Goal: Information Seeking & Learning: Find specific fact

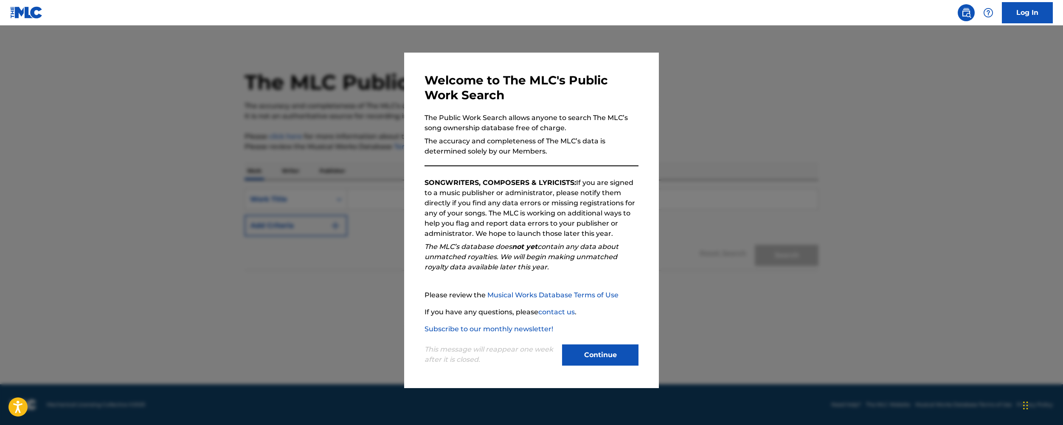
click at [625, 382] on div "Welcome to The MLC's Public Work Search The Public Work Search allows anyone to…" at bounding box center [531, 221] width 255 height 336
click at [620, 367] on div "Continue" at bounding box center [600, 356] width 76 height 23
click at [611, 352] on button "Continue" at bounding box center [600, 355] width 76 height 21
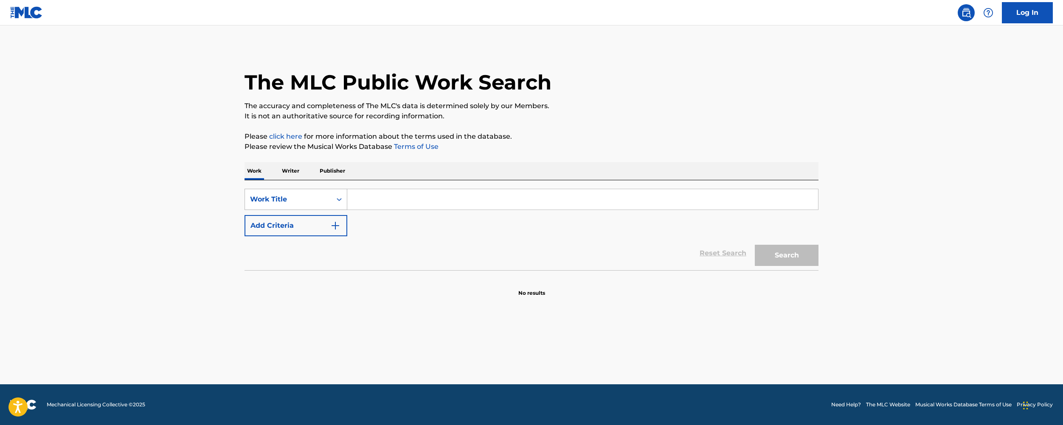
click at [313, 197] on div "Work Title" at bounding box center [288, 199] width 76 height 10
click at [1029, 20] on link "Log In" at bounding box center [1027, 12] width 51 height 21
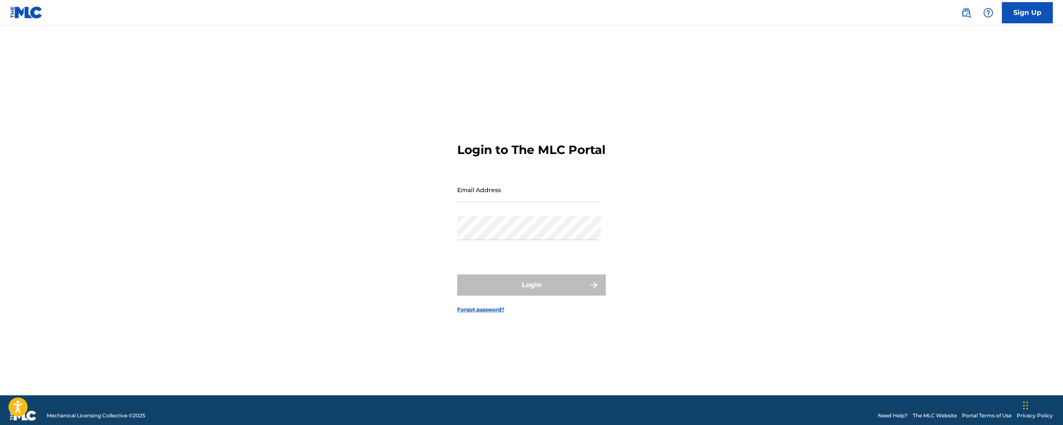
click at [1030, 16] on link "Sign Up" at bounding box center [1027, 12] width 51 height 21
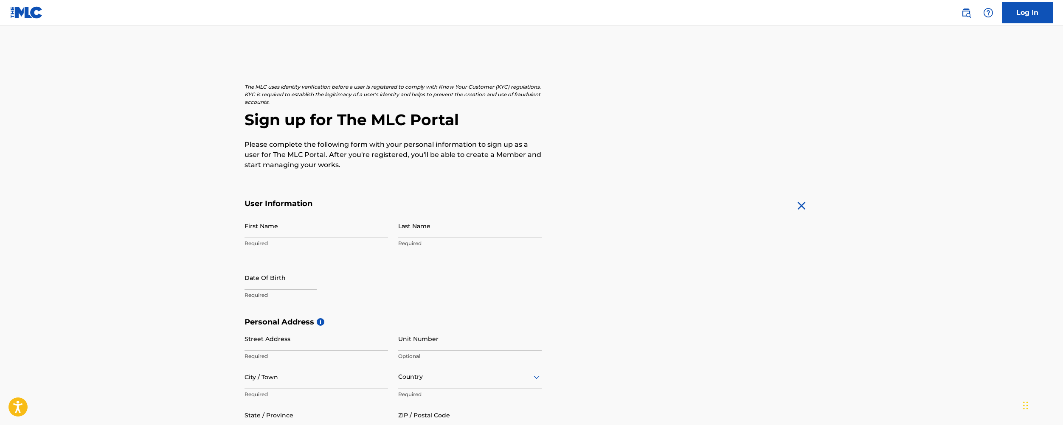
click at [1040, 11] on link "Log In" at bounding box center [1027, 12] width 51 height 21
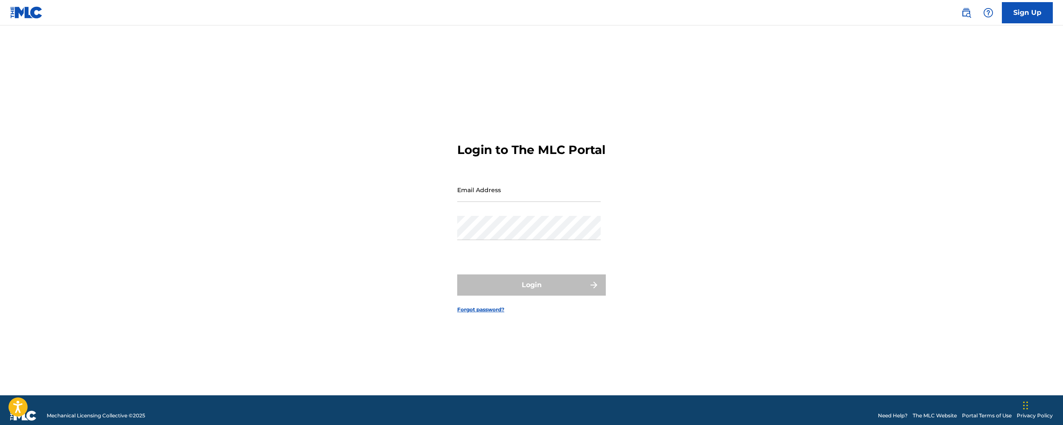
click at [530, 202] on input "Email Address" at bounding box center [529, 190] width 144 height 24
type input "[EMAIL_ADDRESS][DOMAIN_NAME]"
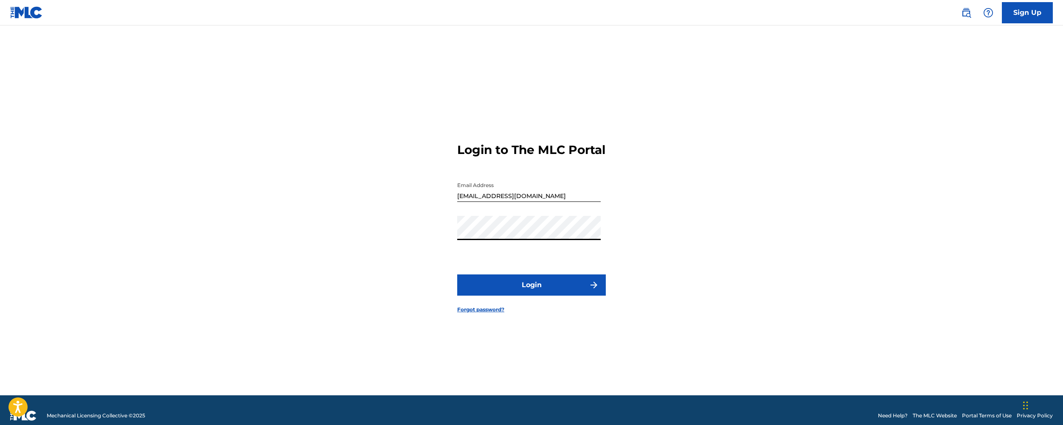
click at [457, 275] on button "Login" at bounding box center [531, 285] width 149 height 21
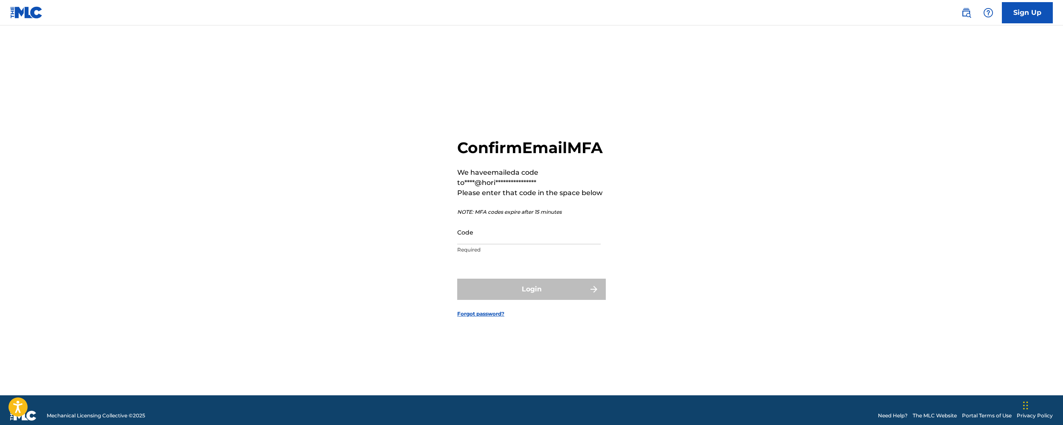
click at [495, 244] on input "Code" at bounding box center [529, 232] width 144 height 24
paste input "864514"
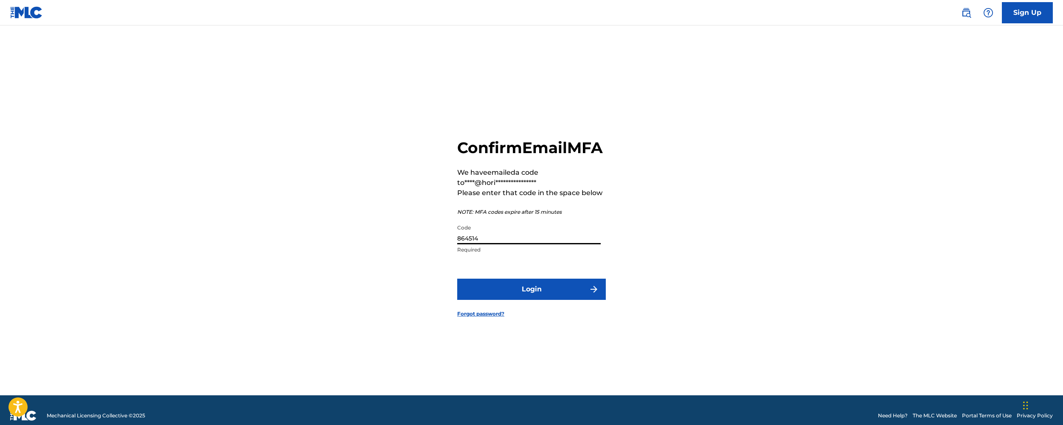
type input "864514"
click at [501, 318] on link "Forgot password?" at bounding box center [480, 314] width 47 height 8
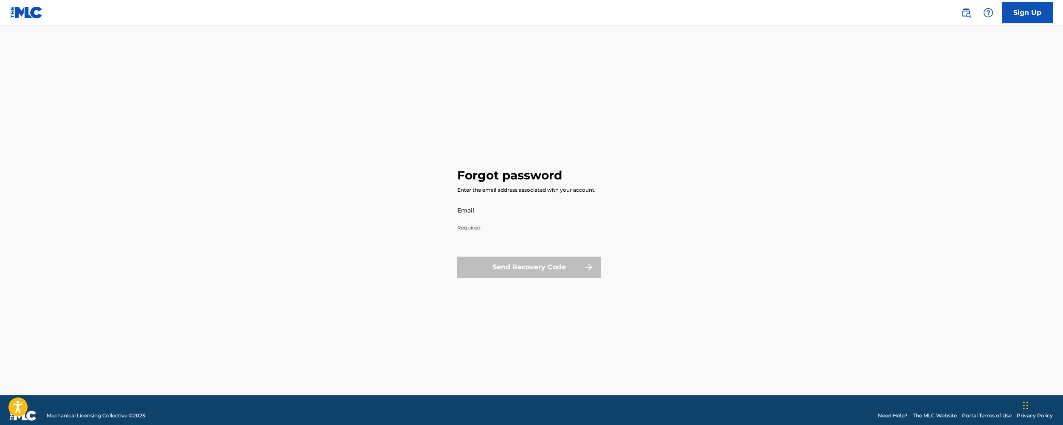
click at [500, 323] on div "Forgot password Enter the email address associated with your account. Email Req…" at bounding box center [531, 221] width 149 height 349
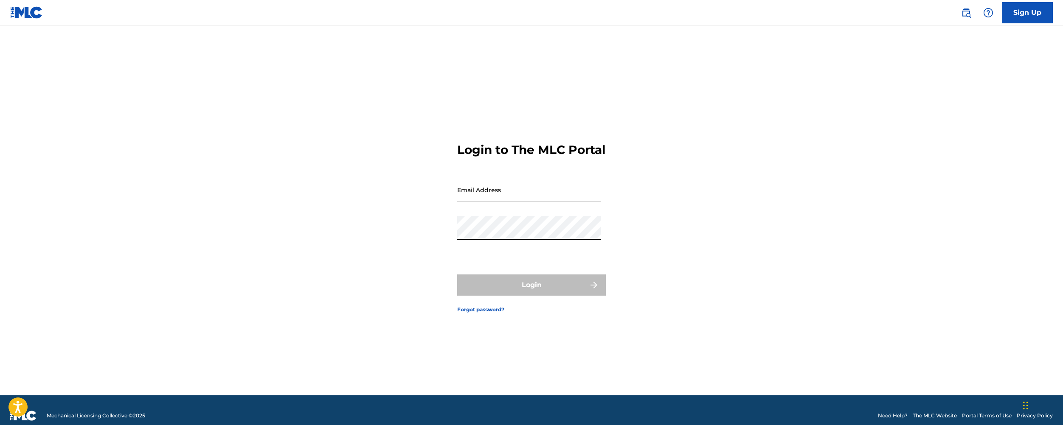
type input "[EMAIL_ADDRESS][DOMAIN_NAME]"
click at [555, 292] on button "Login" at bounding box center [531, 285] width 149 height 21
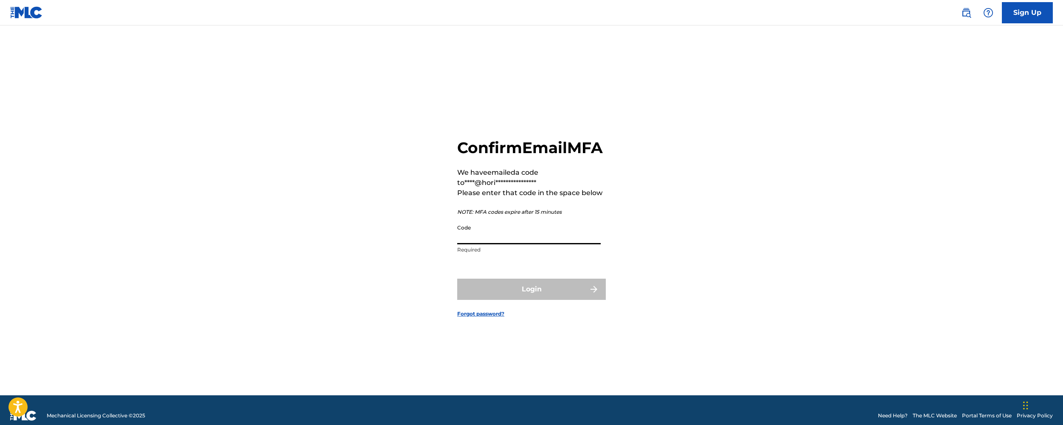
click at [517, 245] on input "Code" at bounding box center [529, 232] width 144 height 24
paste input "390046"
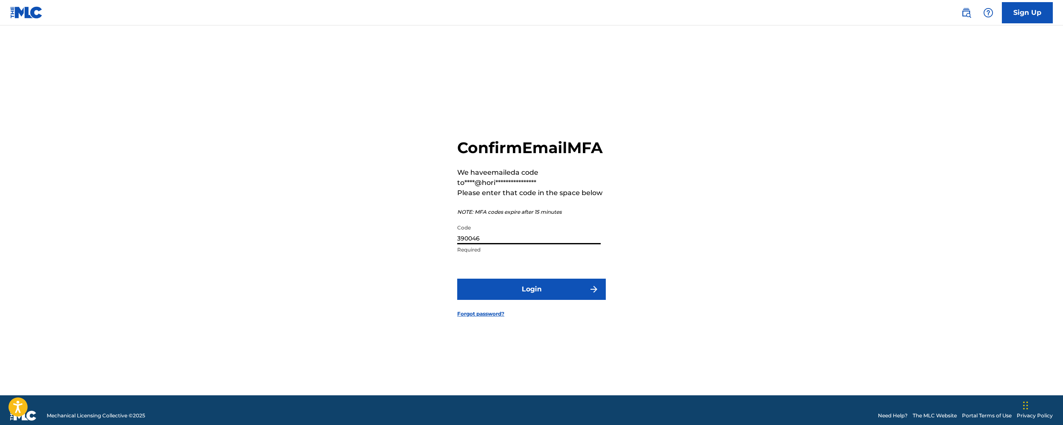
type input "390046"
click at [484, 311] on form "**********" at bounding box center [531, 221] width 149 height 349
click at [485, 312] on form "**********" at bounding box center [531, 221] width 149 height 349
click at [498, 300] on button "Login" at bounding box center [531, 289] width 149 height 21
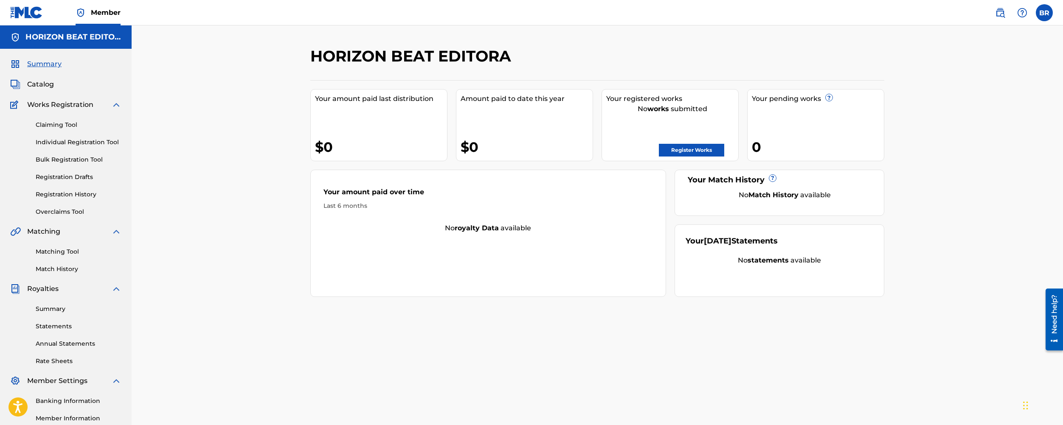
click at [74, 158] on link "Bulk Registration Tool" at bounding box center [79, 159] width 86 height 9
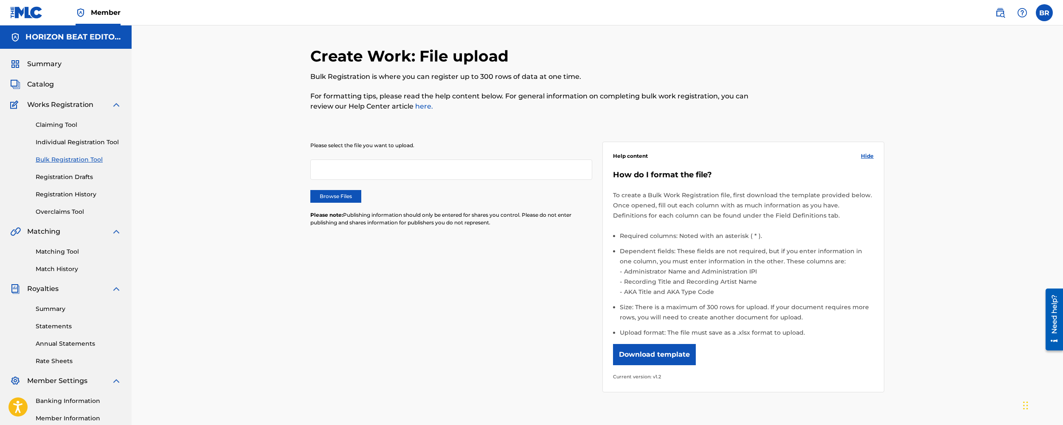
click at [73, 206] on div "Claiming Tool Individual Registration Tool Bulk Registration Tool Registration …" at bounding box center [65, 163] width 111 height 107
click at [65, 212] on link "Overclaims Tool" at bounding box center [79, 212] width 86 height 9
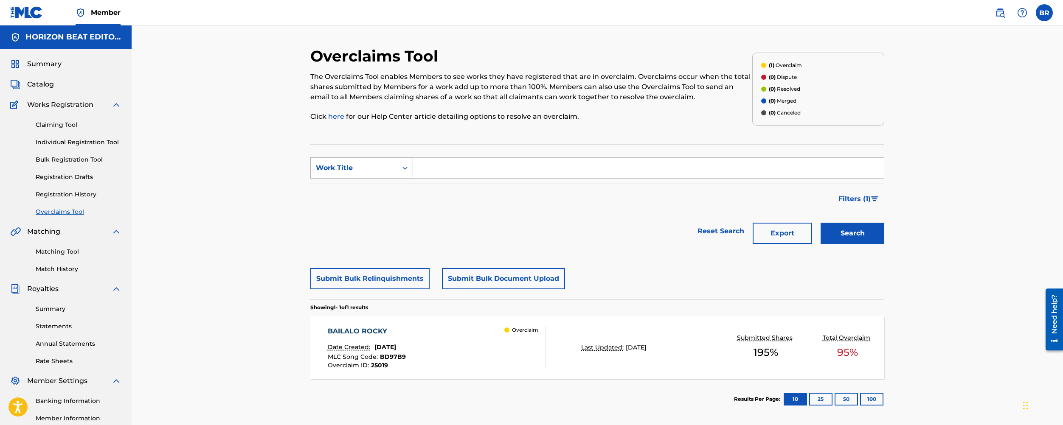
click at [341, 158] on div "Work Title" at bounding box center [361, 168] width 103 height 21
click at [248, 217] on div "Overclaims Tool The Overclaims Tool enables Members to see works they have regi…" at bounding box center [598, 255] width 932 height 460
click at [395, 335] on div "BAILALO ROCKY" at bounding box center [367, 332] width 78 height 10
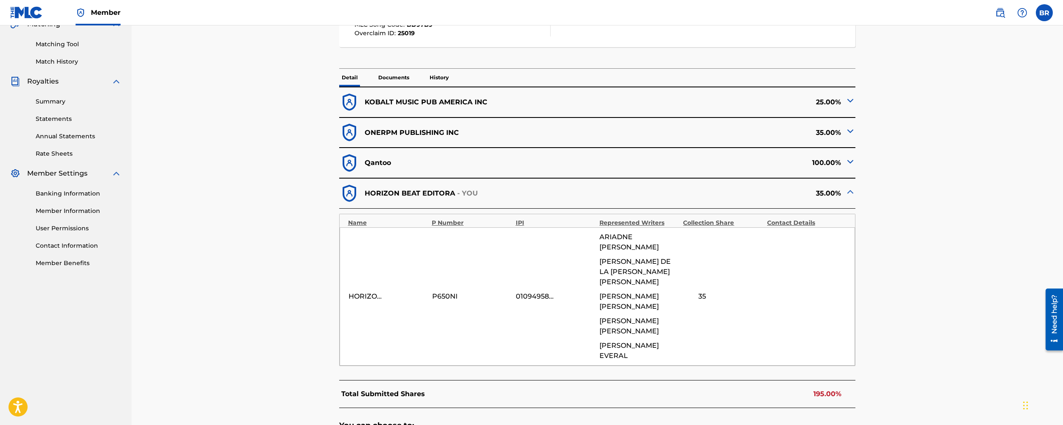
scroll to position [206, 0]
click at [827, 165] on div "100.00%" at bounding box center [726, 164] width 258 height 21
click at [847, 165] on img at bounding box center [850, 163] width 10 height 10
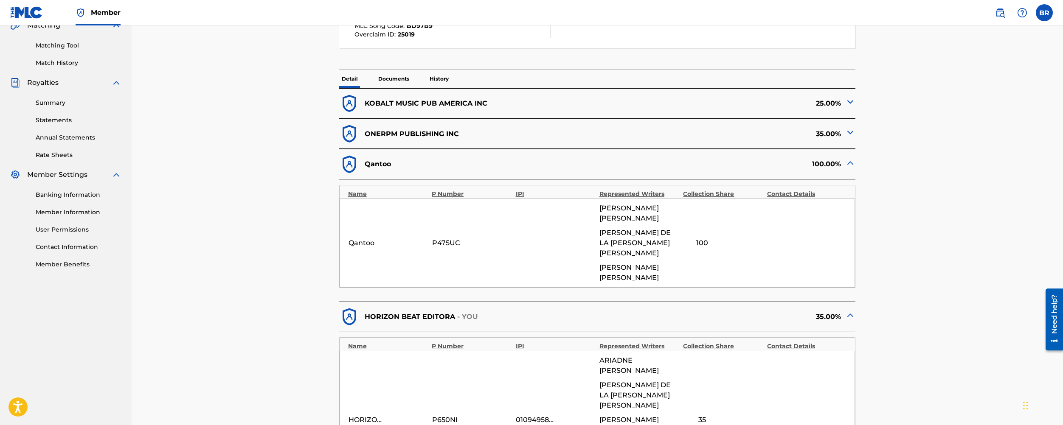
click at [847, 165] on img at bounding box center [850, 163] width 10 height 10
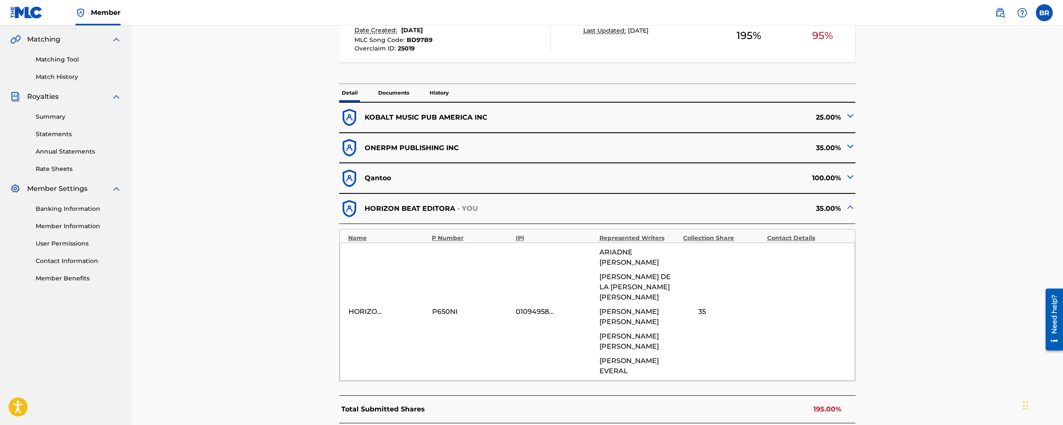
scroll to position [196, 0]
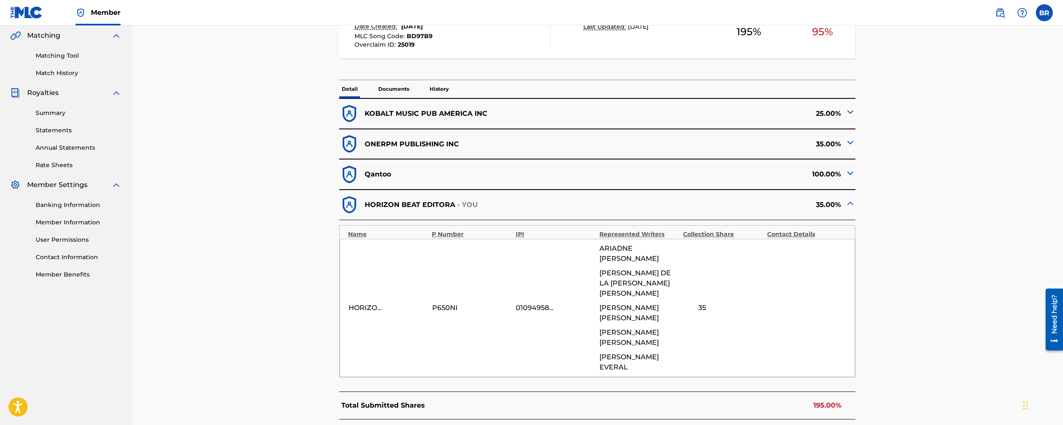
click at [842, 170] on div "100.00%" at bounding box center [726, 174] width 258 height 21
click at [847, 173] on img at bounding box center [850, 173] width 10 height 10
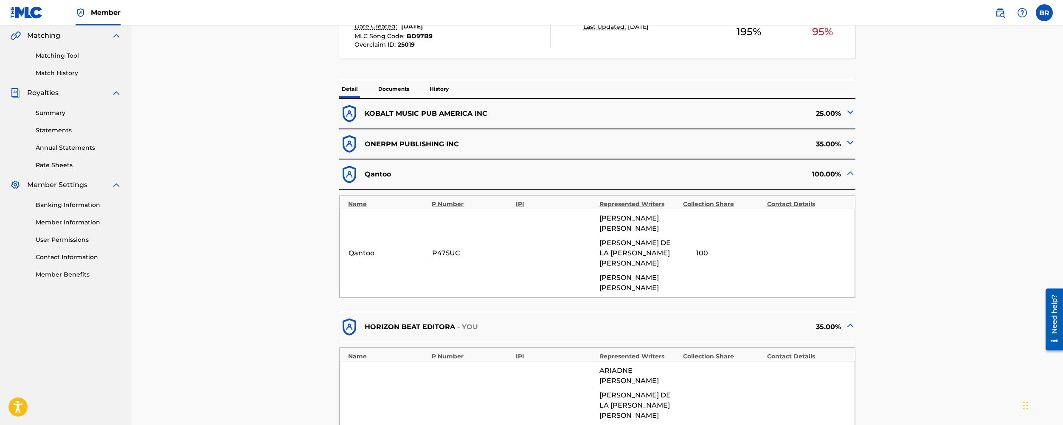
click at [848, 173] on img at bounding box center [850, 173] width 10 height 10
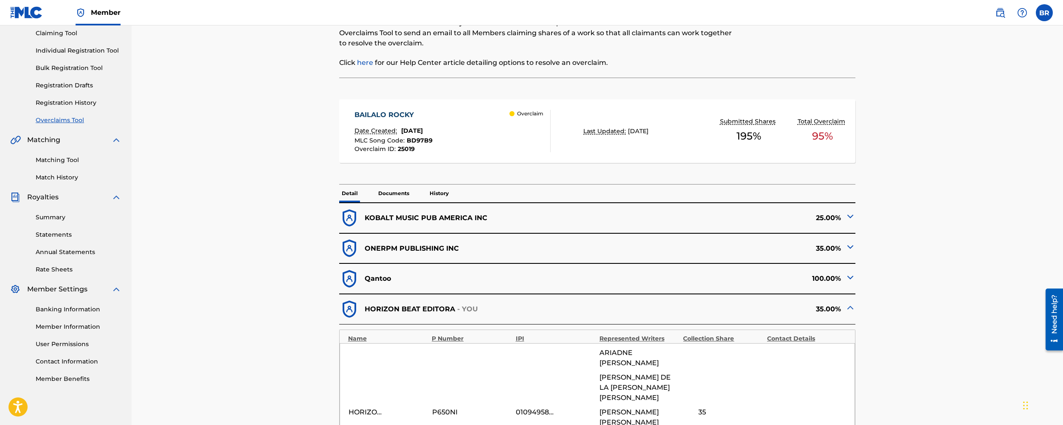
scroll to position [37, 0]
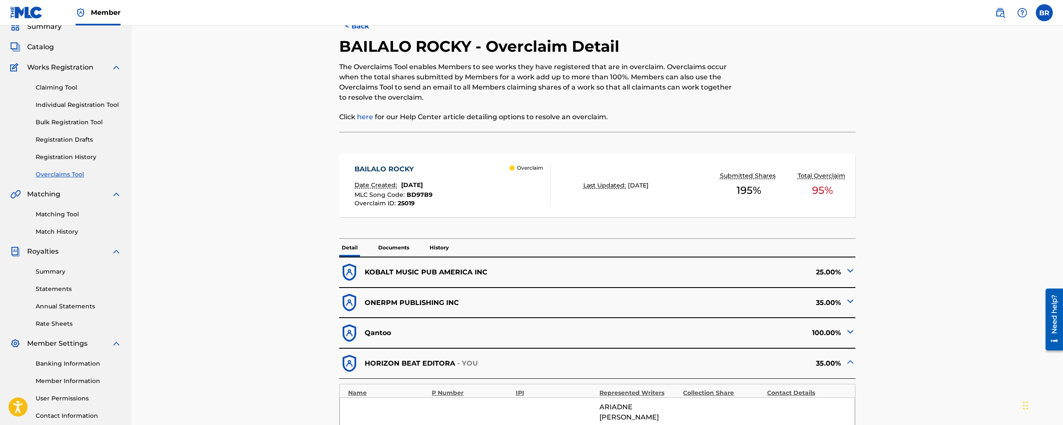
click at [60, 219] on link "Matching Tool" at bounding box center [79, 214] width 86 height 9
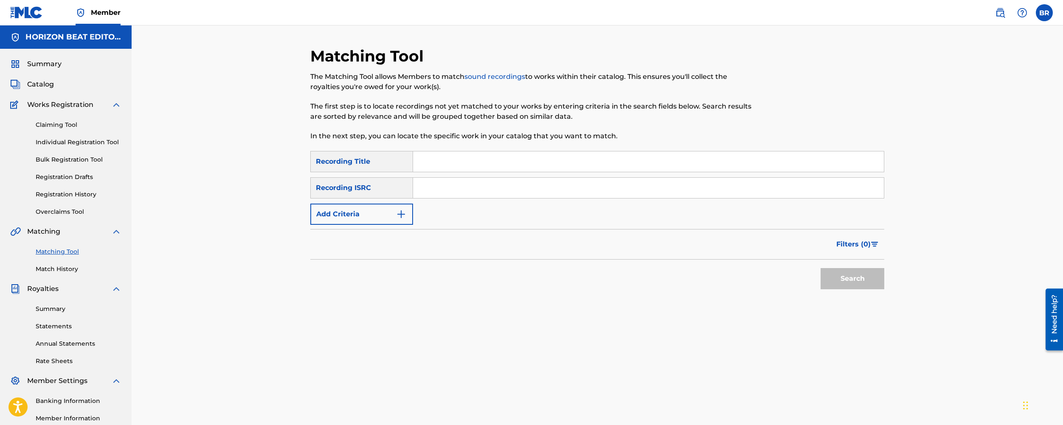
click at [436, 190] on input "Search Form" at bounding box center [648, 188] width 471 height 20
paste input "390046"
click at [476, 189] on input "390046" at bounding box center [648, 188] width 471 height 20
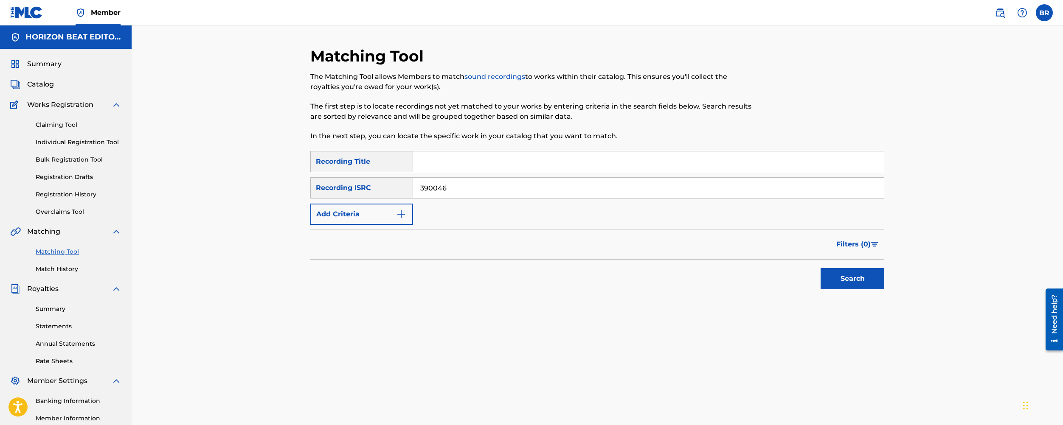
paste input "DEW871208477"
type input "DEW871208477"
click at [853, 284] on button "Search" at bounding box center [853, 278] width 64 height 21
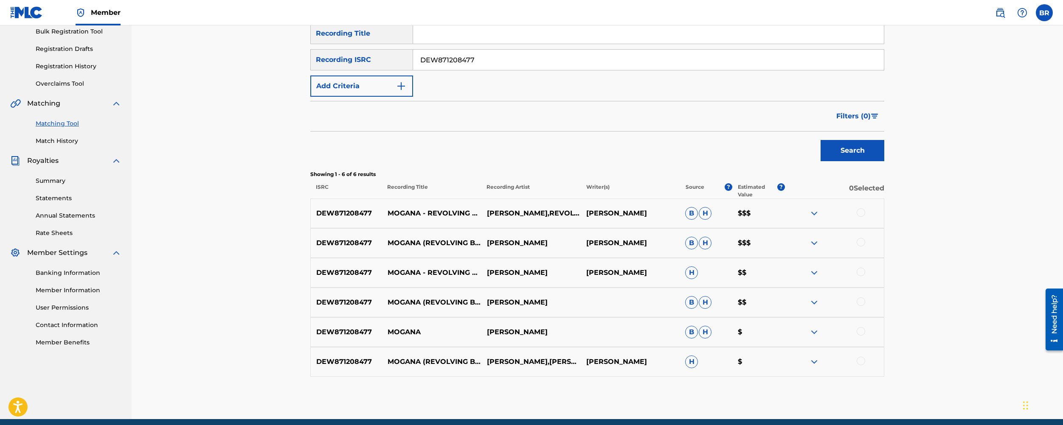
scroll to position [163, 0]
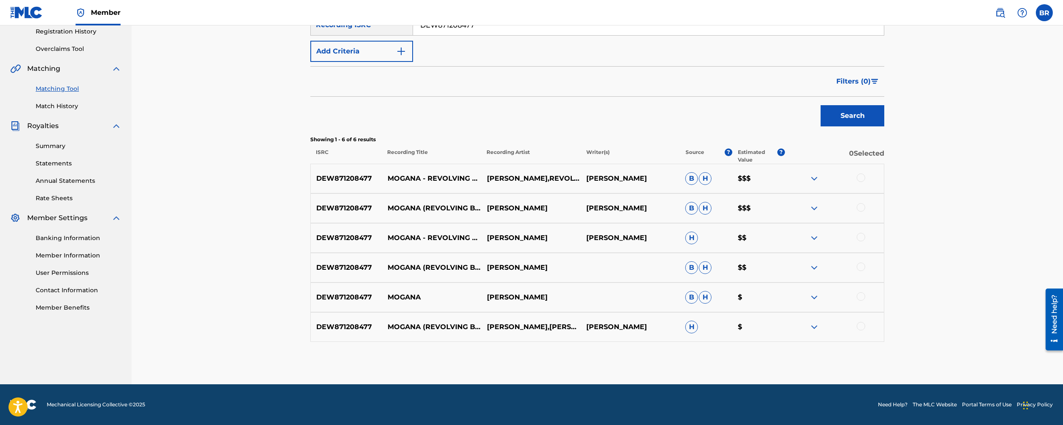
click at [815, 187] on div "DEW871208477 MOGANA - REVOLVING BROS REMIX [PERSON_NAME],REVOLVING BROS [PERSON…" at bounding box center [597, 179] width 574 height 30
click at [815, 181] on img at bounding box center [814, 179] width 10 height 10
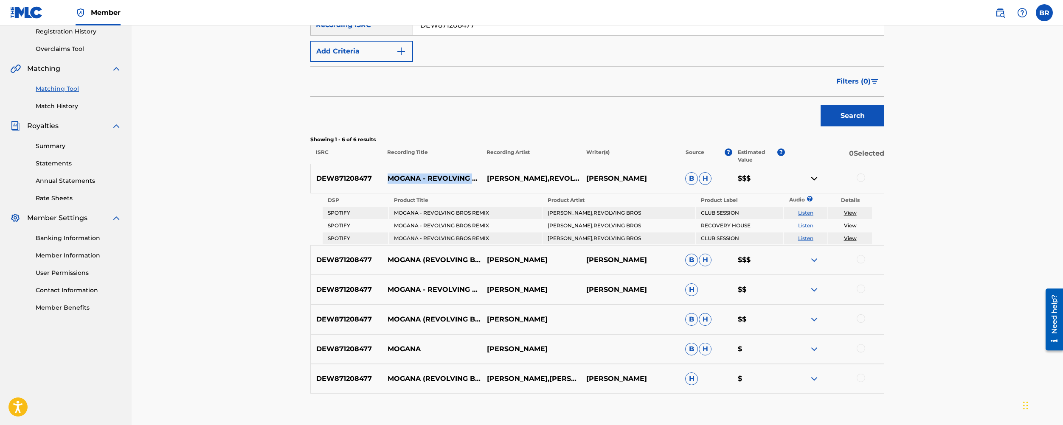
copy p "MOGANA - REVOLVING BROS REMIX"
drag, startPoint x: 389, startPoint y: 172, endPoint x: 432, endPoint y: 181, distance: 44.2
click at [433, 182] on p "MOGANA - REVOLVING BROS REMIX" at bounding box center [431, 179] width 99 height 10
click at [560, 267] on div "DEW871208477 [PERSON_NAME] (REVOLVING BROS REMIX) [PERSON_NAME] [PERSON_NAME] […" at bounding box center [597, 260] width 574 height 30
click at [814, 264] on img at bounding box center [814, 260] width 10 height 10
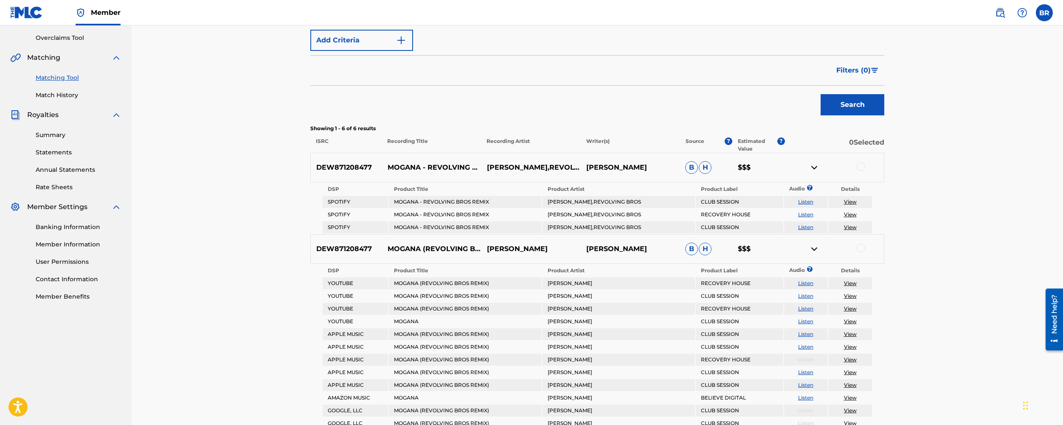
scroll to position [0, 0]
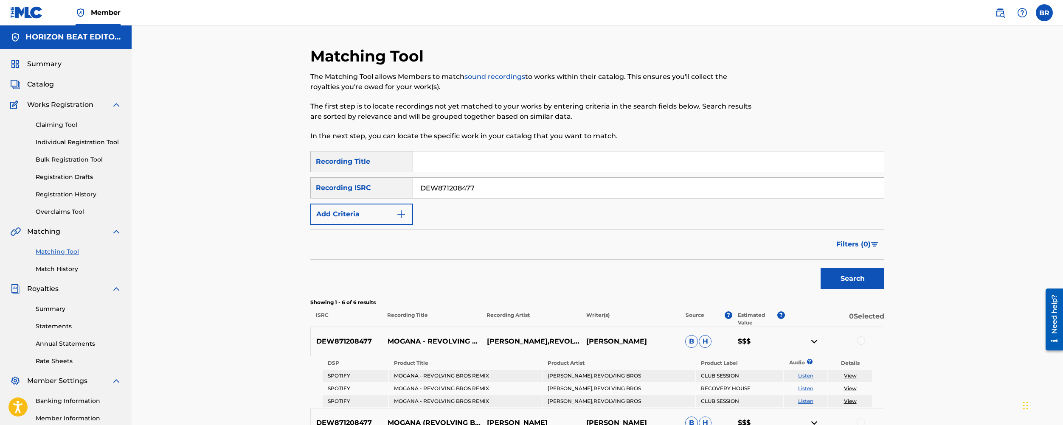
click at [993, 8] on link at bounding box center [1000, 12] width 17 height 17
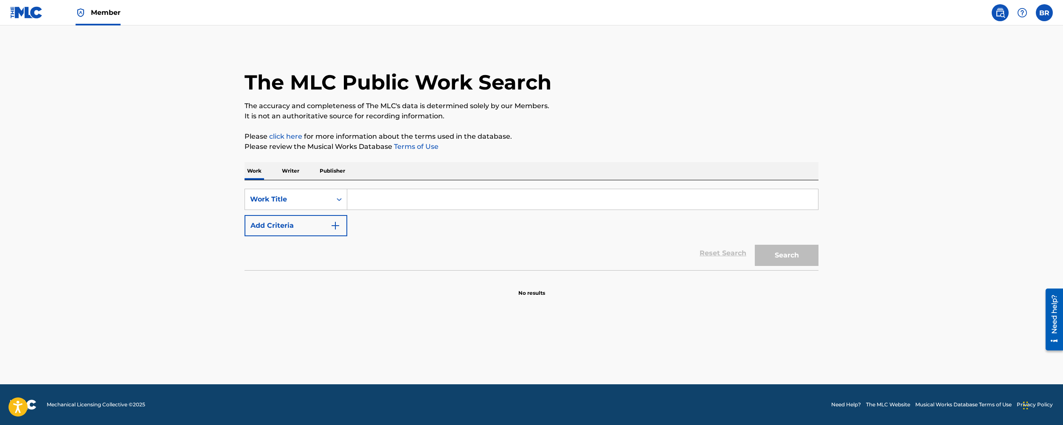
click at [292, 168] on p "Writer" at bounding box center [290, 171] width 23 height 18
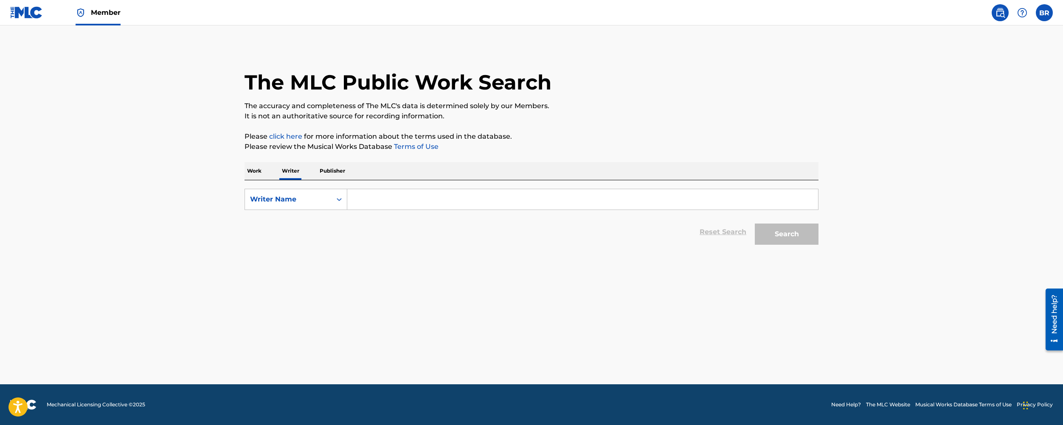
click at [408, 203] on input "Search Form" at bounding box center [582, 199] width 471 height 20
paste input "[PERSON_NAME]"
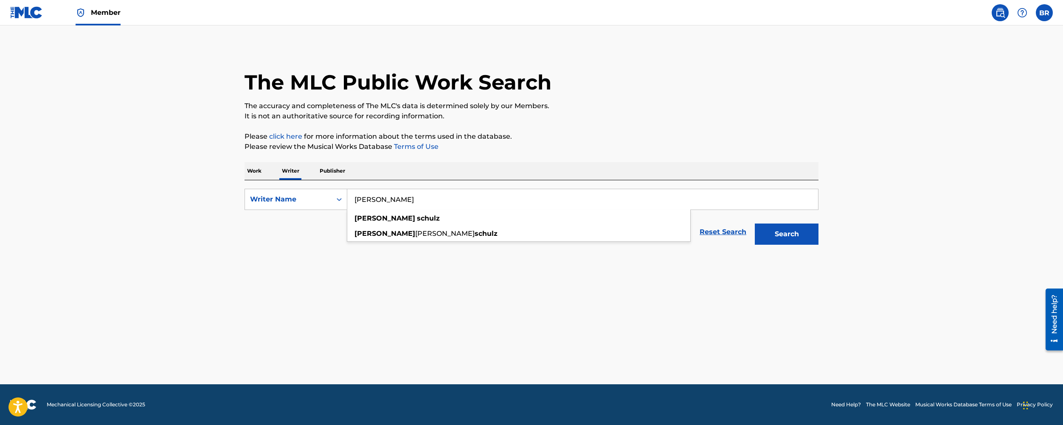
type input "[PERSON_NAME]"
click at [802, 237] on button "Search" at bounding box center [787, 234] width 64 height 21
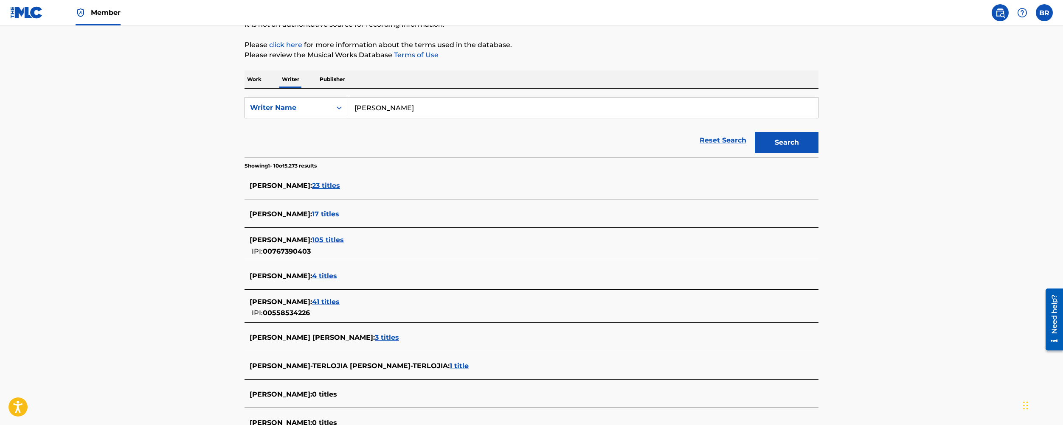
scroll to position [102, 0]
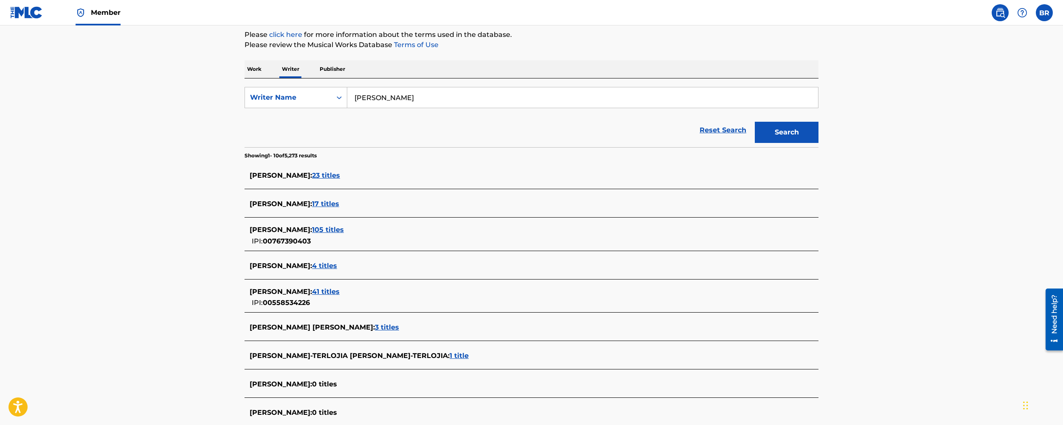
click at [261, 66] on p "Work" at bounding box center [255, 69] width 20 height 18
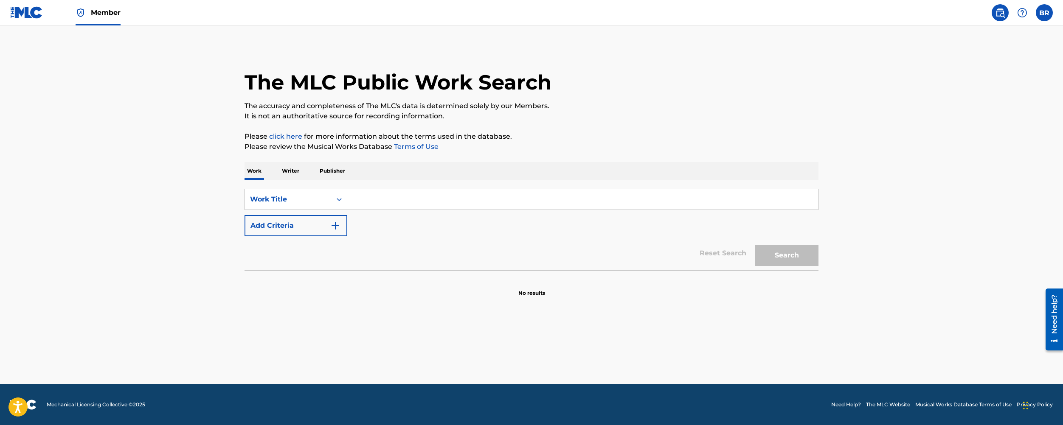
click at [386, 206] on input "Search Form" at bounding box center [582, 199] width 471 height 20
paste input "Prayer in C"
type input "Prayer in C"
click at [806, 246] on button "Search" at bounding box center [787, 255] width 64 height 21
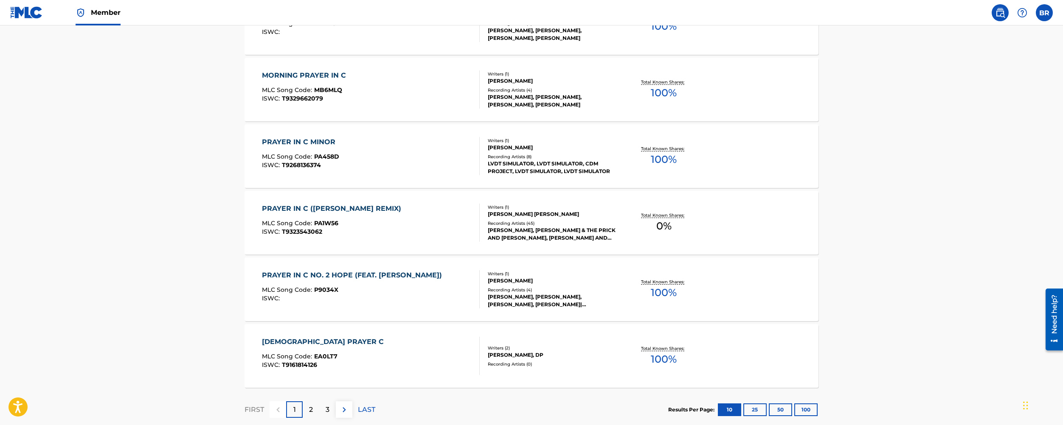
scroll to position [586, 0]
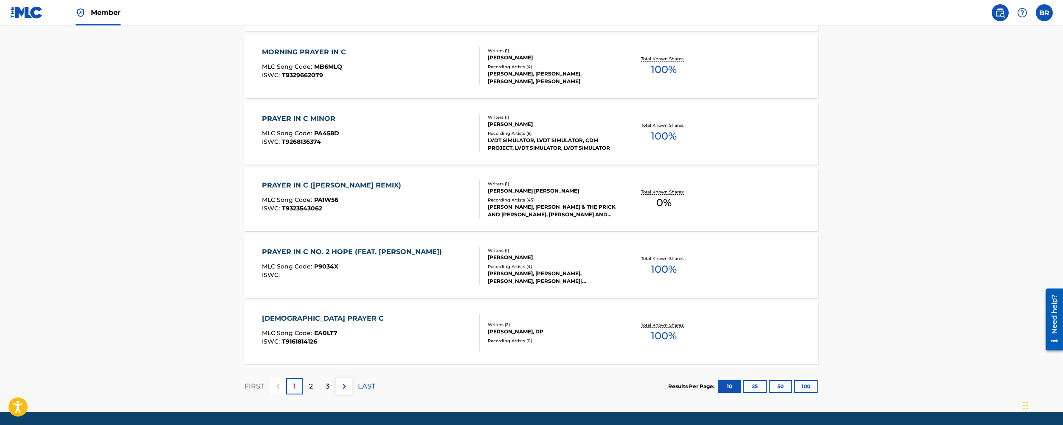
click at [375, 197] on div "PRAYER IN C ([PERSON_NAME] REMIX) MLC Song Code : PA1W56 ISWC : T9323543062" at bounding box center [334, 199] width 144 height 38
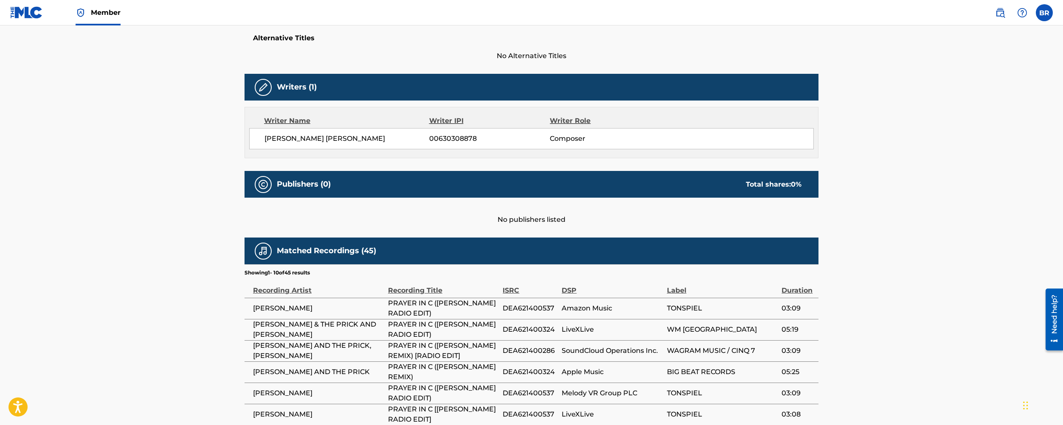
scroll to position [221, 0]
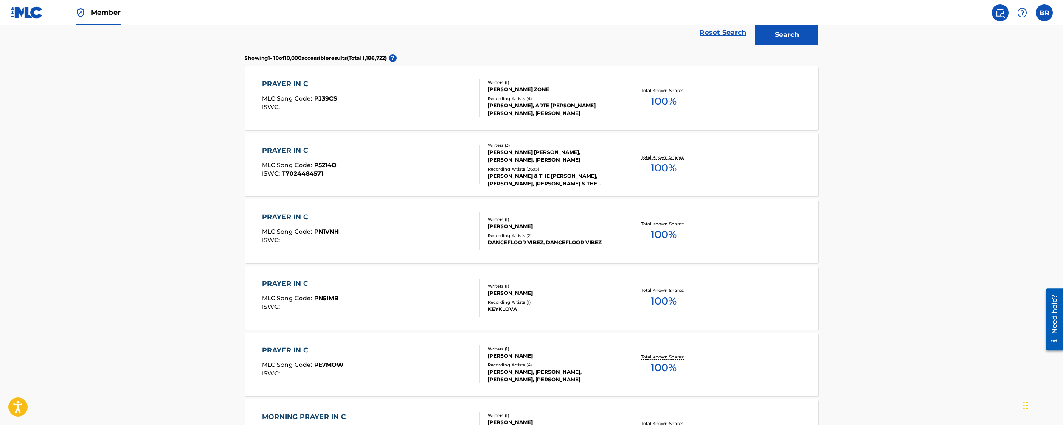
scroll to position [608, 0]
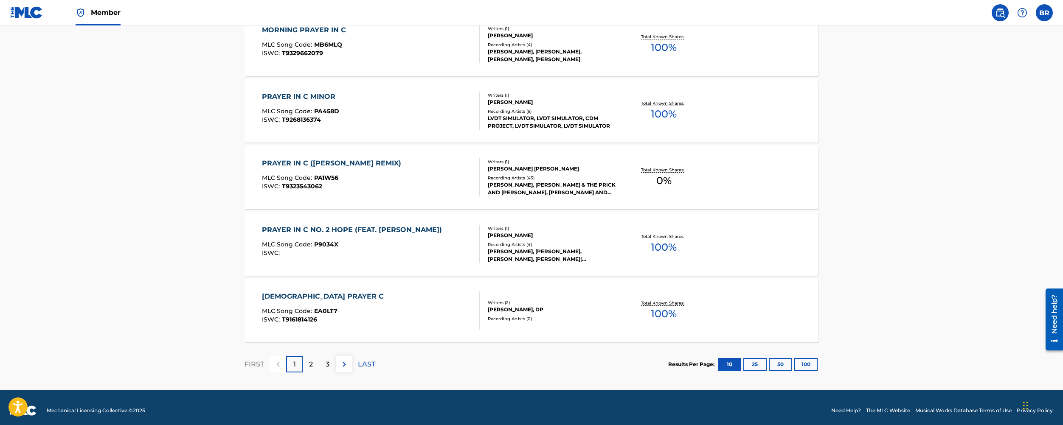
click at [809, 366] on button "100" at bounding box center [806, 364] width 23 height 13
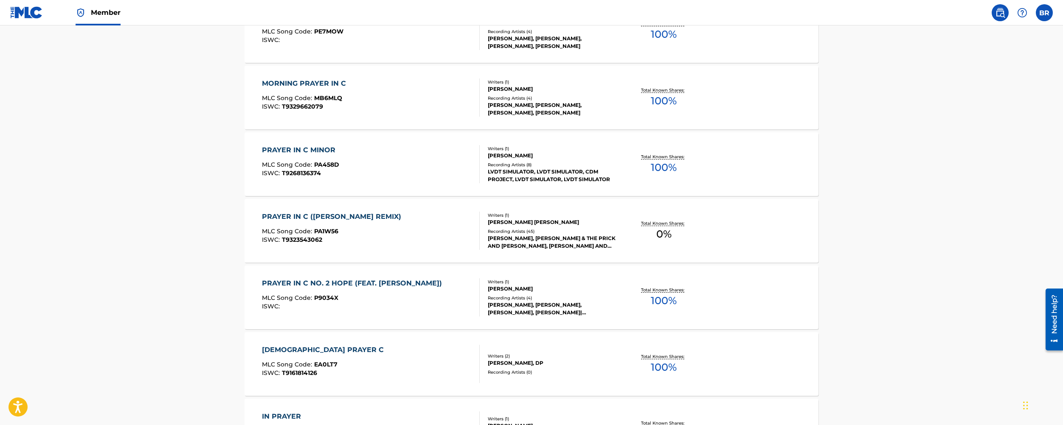
scroll to position [0, 0]
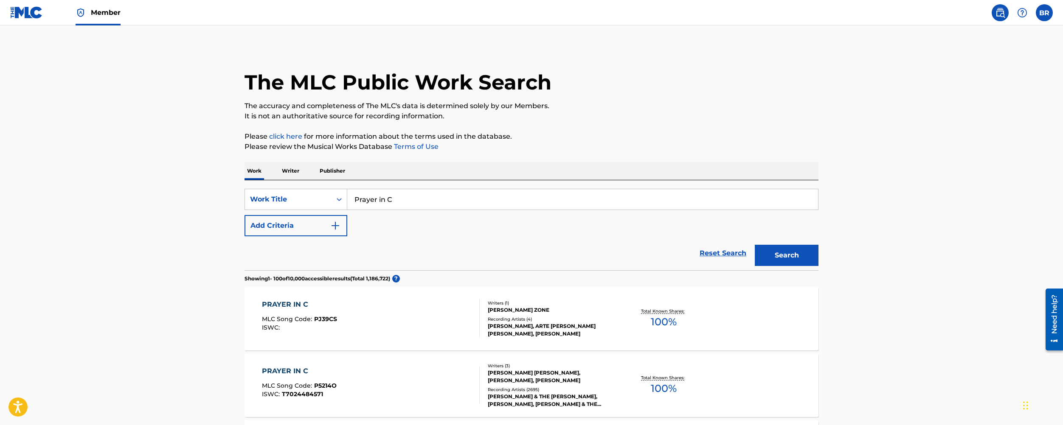
click at [426, 205] on input "Prayer in C" at bounding box center [582, 199] width 471 height 20
click at [452, 219] on span "[PERSON_NAME] remix)" at bounding box center [442, 218] width 83 height 8
type input "prayer in c ([PERSON_NAME] remix)"
click at [796, 248] on button "Search" at bounding box center [787, 255] width 64 height 21
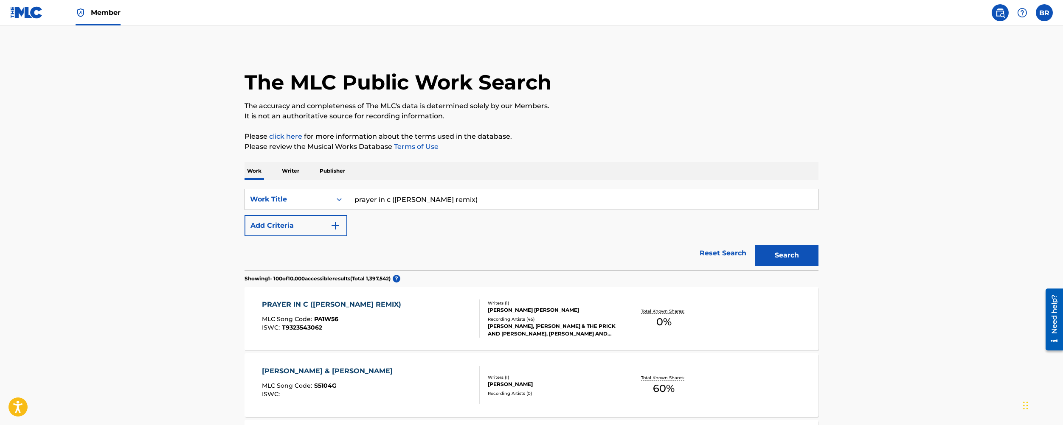
click at [298, 174] on p "Writer" at bounding box center [290, 171] width 23 height 18
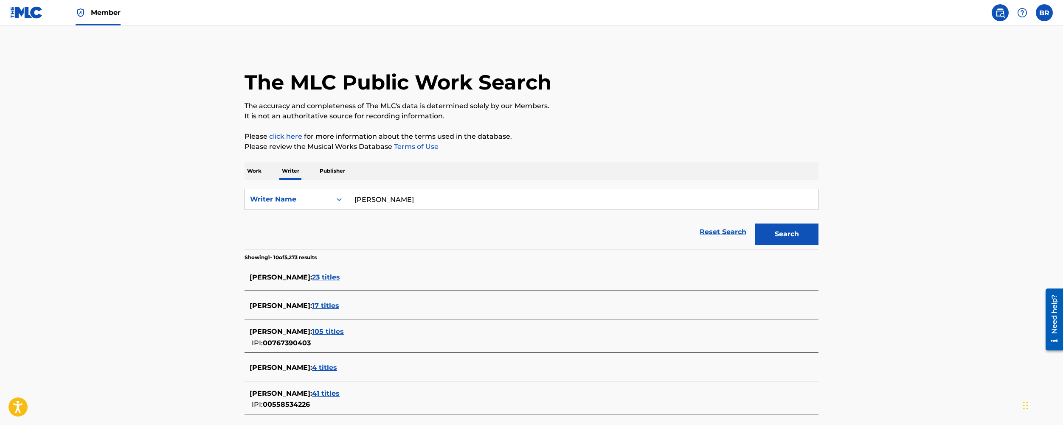
click at [538, 197] on input "[PERSON_NAME]" at bounding box center [582, 199] width 471 height 20
click at [769, 222] on div "Search" at bounding box center [785, 232] width 68 height 34
click at [773, 228] on button "Search" at bounding box center [787, 234] width 64 height 21
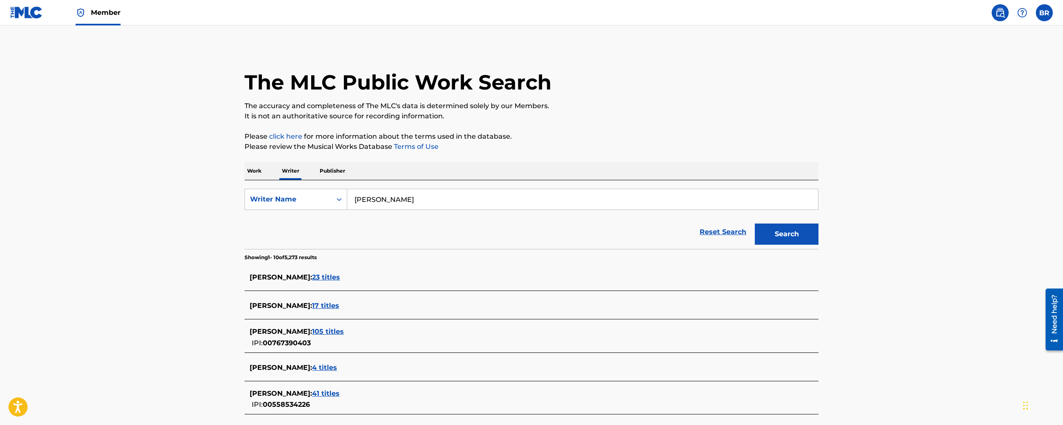
click at [254, 172] on p "Work" at bounding box center [255, 171] width 20 height 18
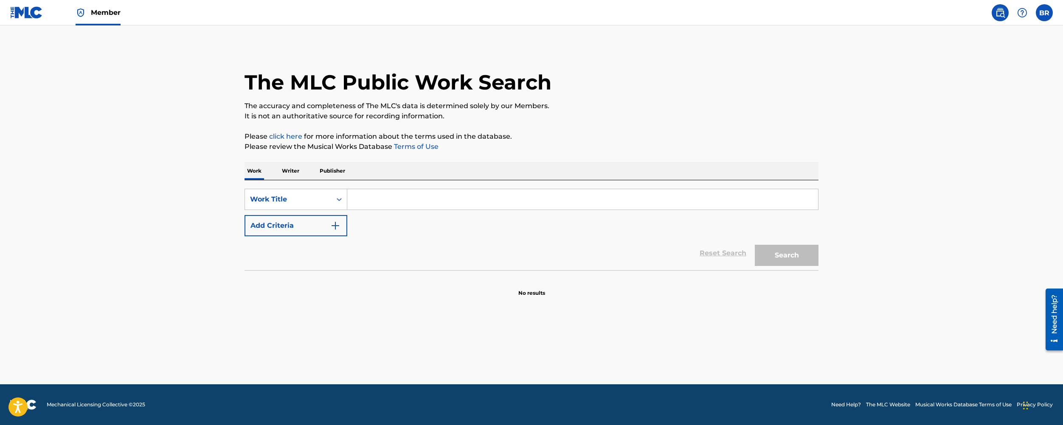
click at [405, 205] on input "Search Form" at bounding box center [582, 199] width 471 height 20
paste input "No Drama"
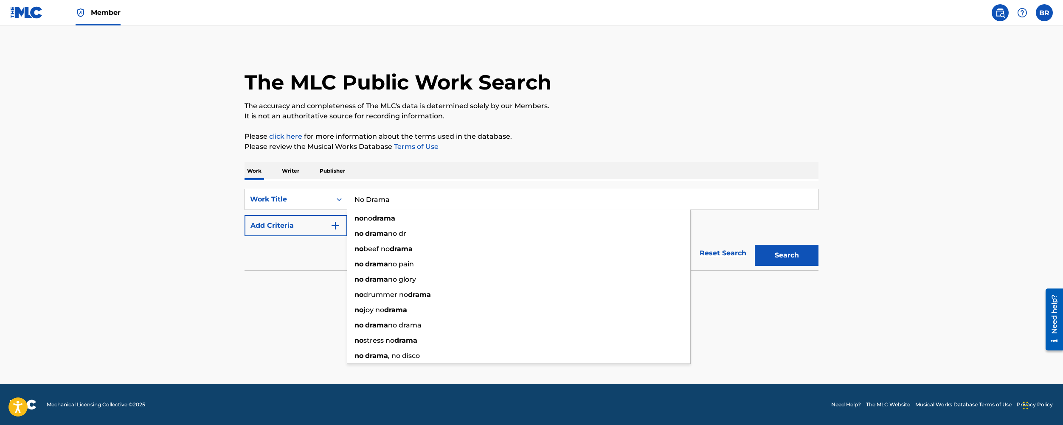
type input "No Drama"
click at [468, 158] on div "The MLC Public Work Search The accuracy and completeness of The MLC's data is d…" at bounding box center [531, 172] width 594 height 251
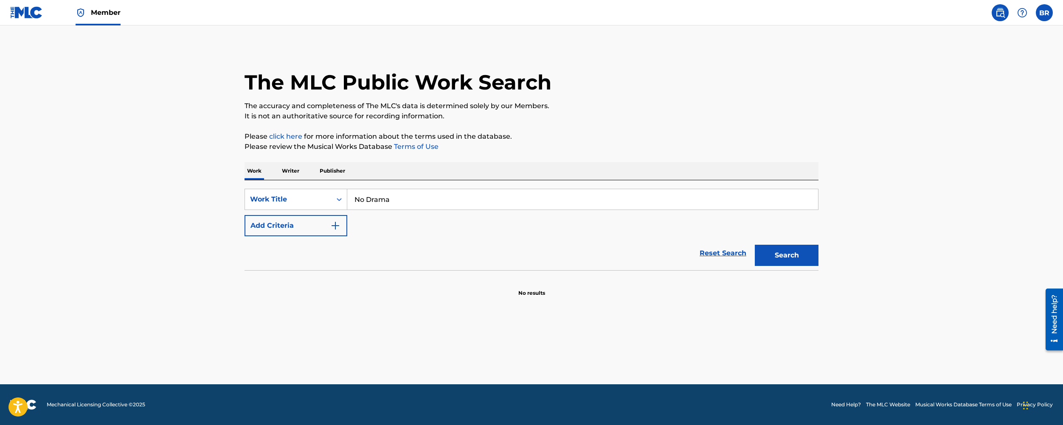
click at [298, 219] on button "Add Criteria" at bounding box center [296, 225] width 103 height 21
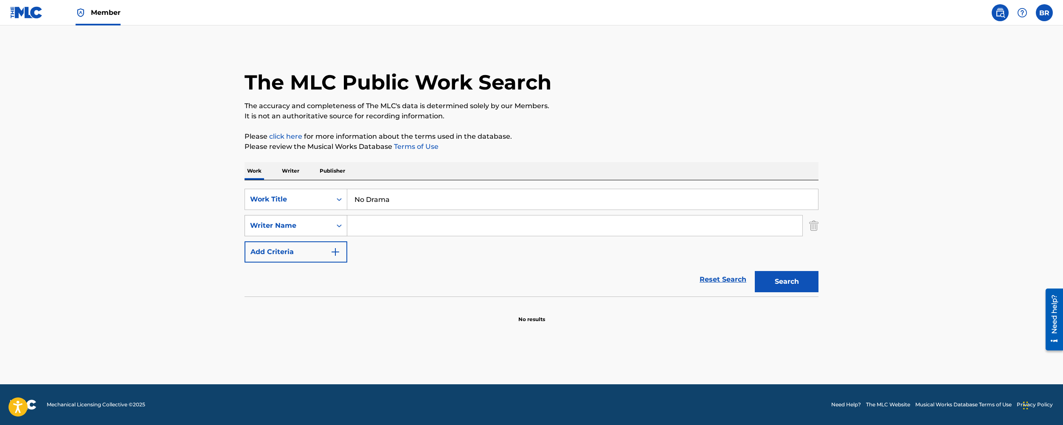
click at [298, 232] on div "Writer Name" at bounding box center [288, 226] width 87 height 16
click at [318, 331] on div "Writer Name" at bounding box center [296, 331] width 102 height 21
click at [400, 223] on input "Search Form" at bounding box center [574, 226] width 455 height 20
paste input "[PERSON_NAME]"
type input "[PERSON_NAME]"
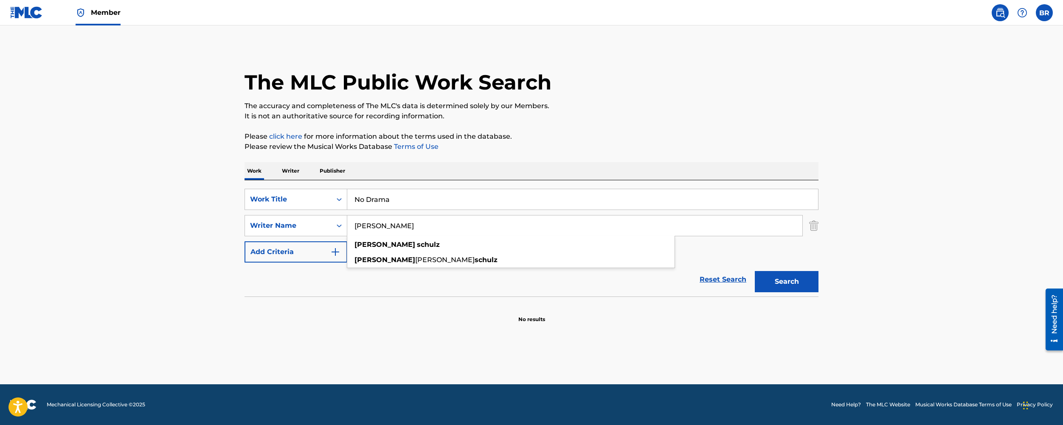
click at [811, 278] on button "Search" at bounding box center [787, 281] width 64 height 21
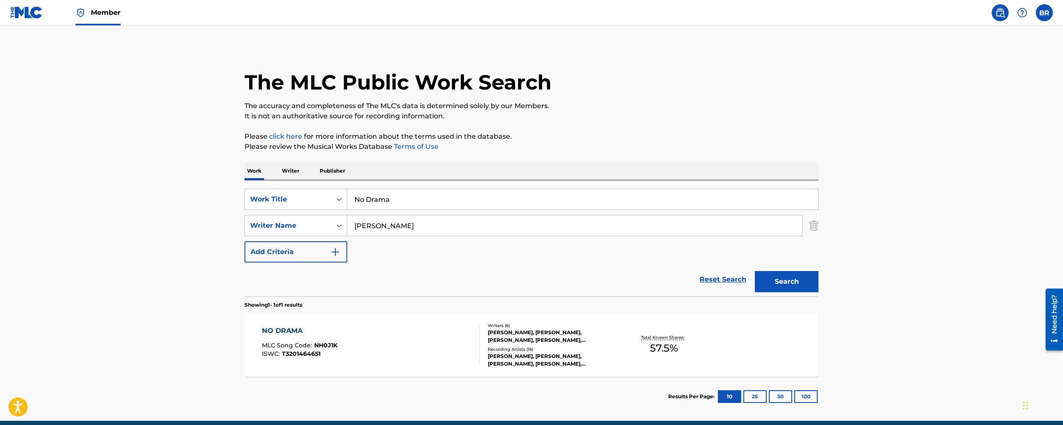
click at [314, 335] on div "NO DRAMA" at bounding box center [300, 331] width 76 height 10
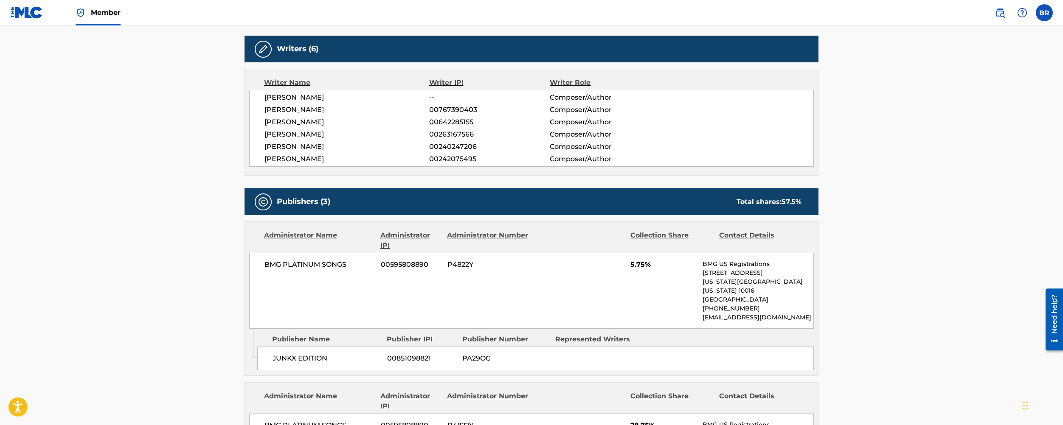
scroll to position [239, 0]
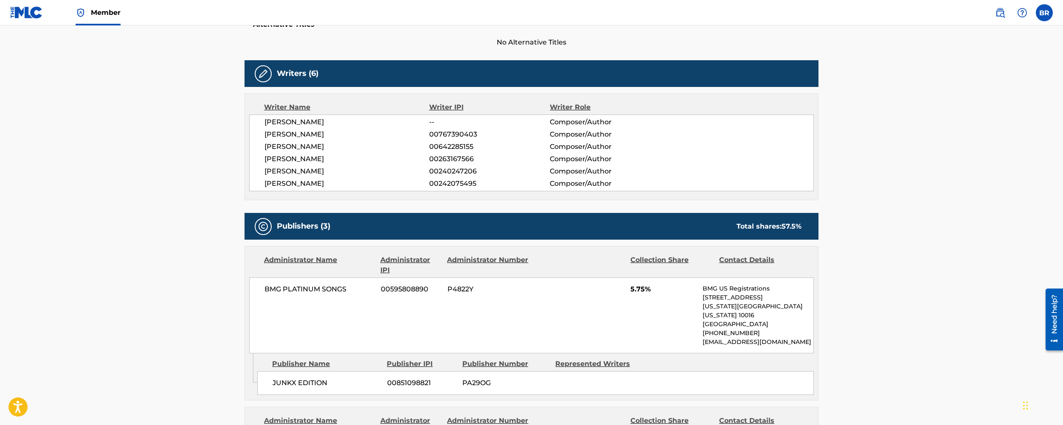
click at [468, 139] on span "00767390403" at bounding box center [489, 135] width 121 height 10
click at [468, 136] on span "00767390403" at bounding box center [489, 135] width 121 height 10
drag, startPoint x: 334, startPoint y: 136, endPoint x: 266, endPoint y: 135, distance: 67.5
click at [266, 135] on span "[PERSON_NAME]" at bounding box center [347, 135] width 165 height 10
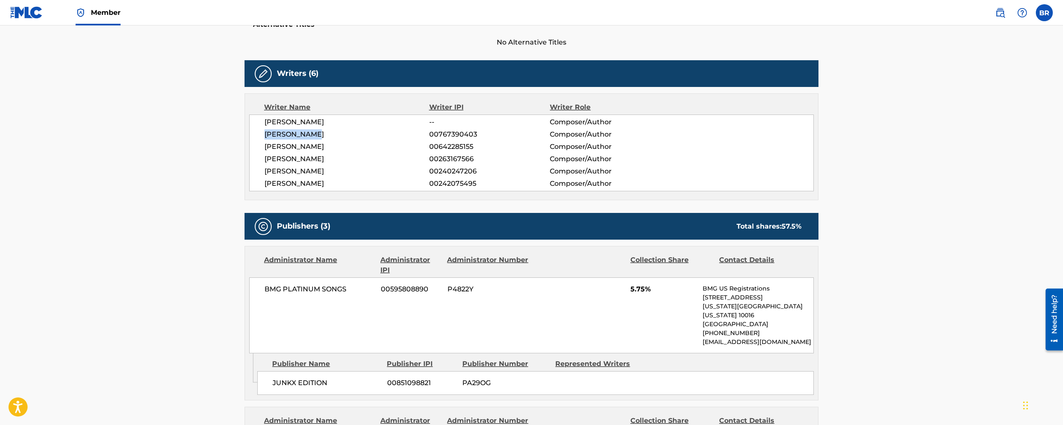
copy span "[PERSON_NAME]"
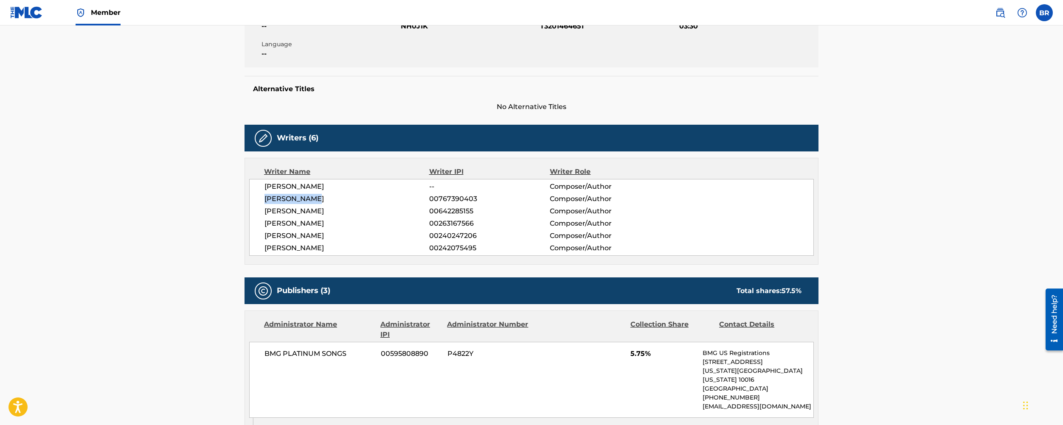
scroll to position [0, 0]
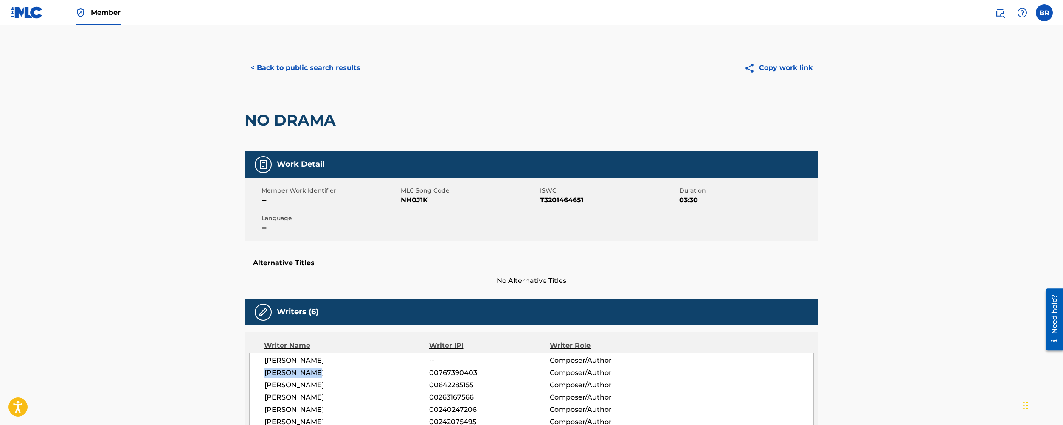
click at [338, 61] on button "< Back to public search results" at bounding box center [306, 67] width 122 height 21
